Goal: Transaction & Acquisition: Subscribe to service/newsletter

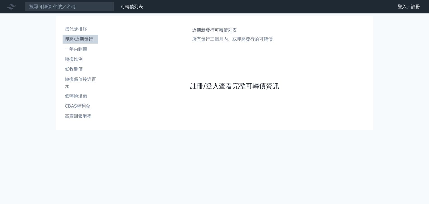
click at [140, 85] on link "註冊/登入查看完整可轉債資訊" at bounding box center [234, 86] width 89 height 9
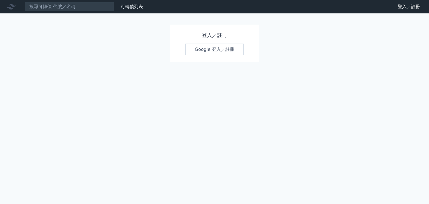
click at [219, 48] on link "Google 登入／註冊" at bounding box center [214, 50] width 58 height 12
